Goal: Task Accomplishment & Management: Manage account settings

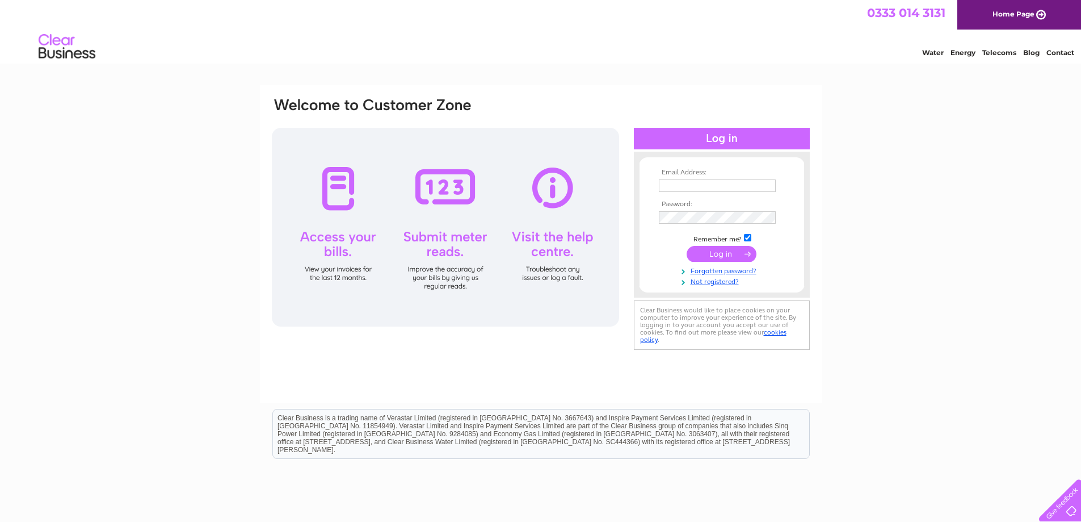
click at [664, 180] on input "text" at bounding box center [717, 185] width 117 height 12
type input "[EMAIL_ADDRESS][DOMAIN_NAME]"
click at [687, 247] on input "submit" at bounding box center [722, 255] width 70 height 16
click at [725, 254] on input "submit" at bounding box center [722, 254] width 70 height 16
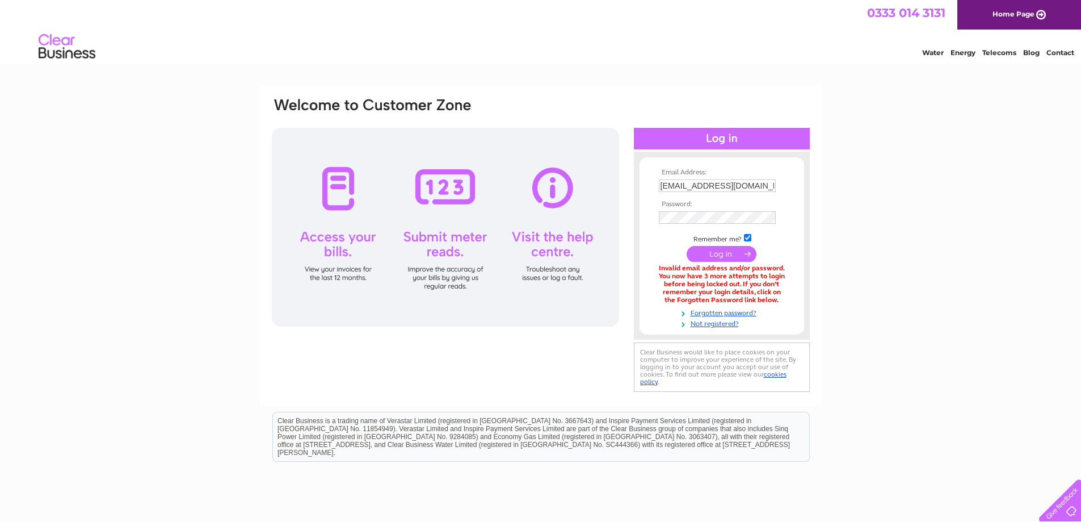
click at [692, 210] on td at bounding box center [722, 217] width 132 height 18
click at [687, 247] on input "submit" at bounding box center [722, 255] width 70 height 16
click at [702, 251] on input "submit" at bounding box center [722, 255] width 70 height 16
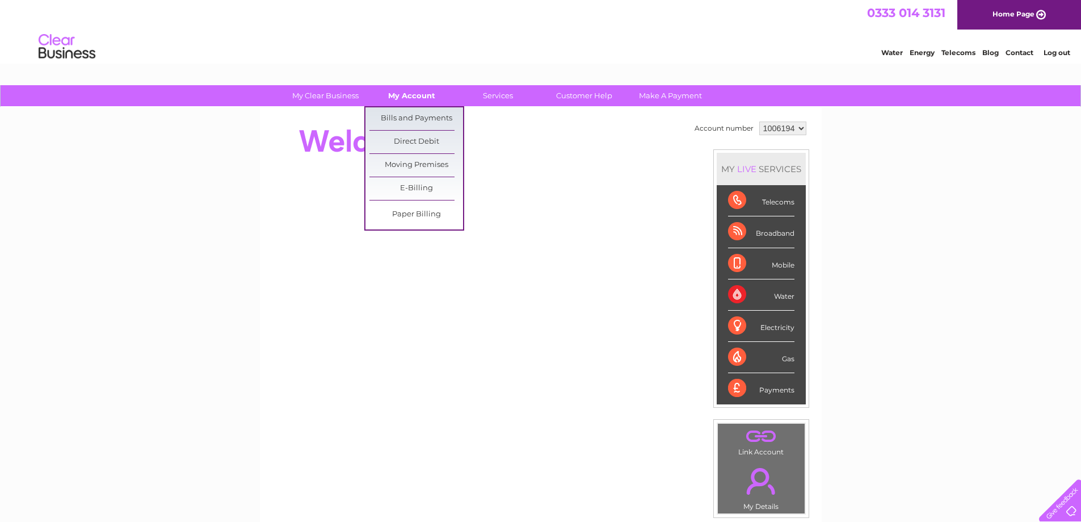
click at [412, 97] on link "My Account" at bounding box center [412, 95] width 94 height 21
click at [413, 114] on link "Bills and Payments" at bounding box center [417, 118] width 94 height 23
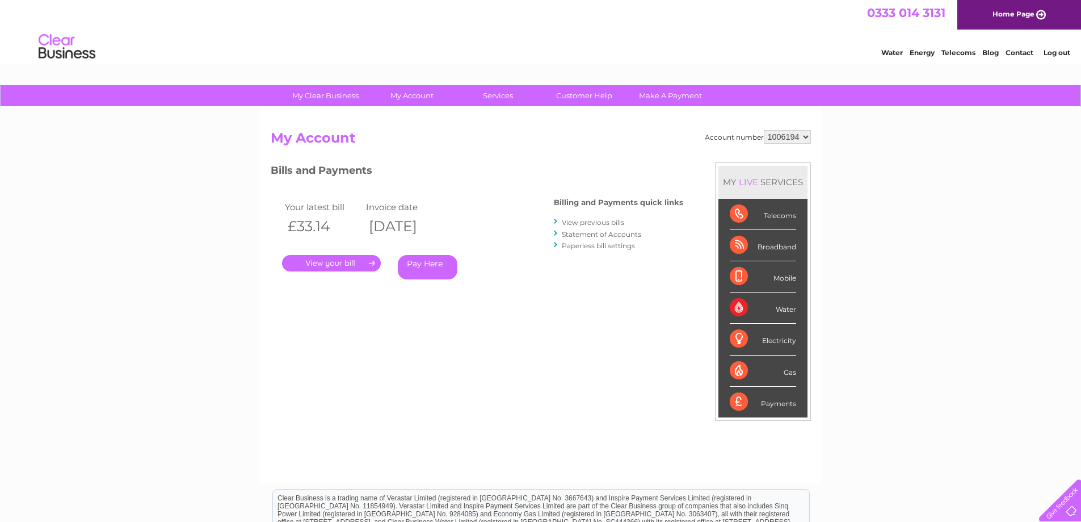
click at [362, 261] on link "." at bounding box center [331, 263] width 99 height 16
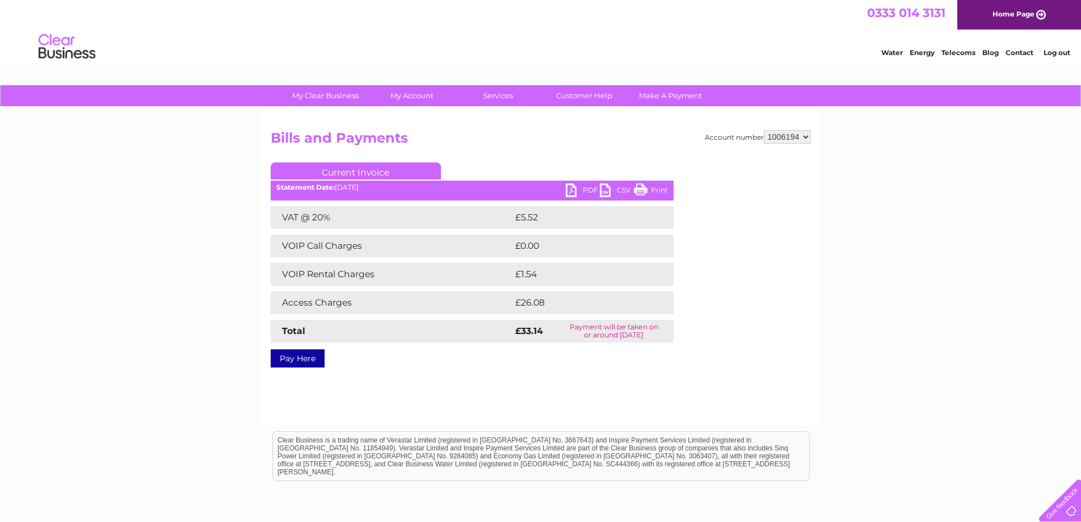
click at [661, 183] on ul "Current Invoice" at bounding box center [472, 172] width 403 height 21
click at [659, 190] on link "Print" at bounding box center [651, 191] width 34 height 16
